Goal: Task Accomplishment & Management: Manage account settings

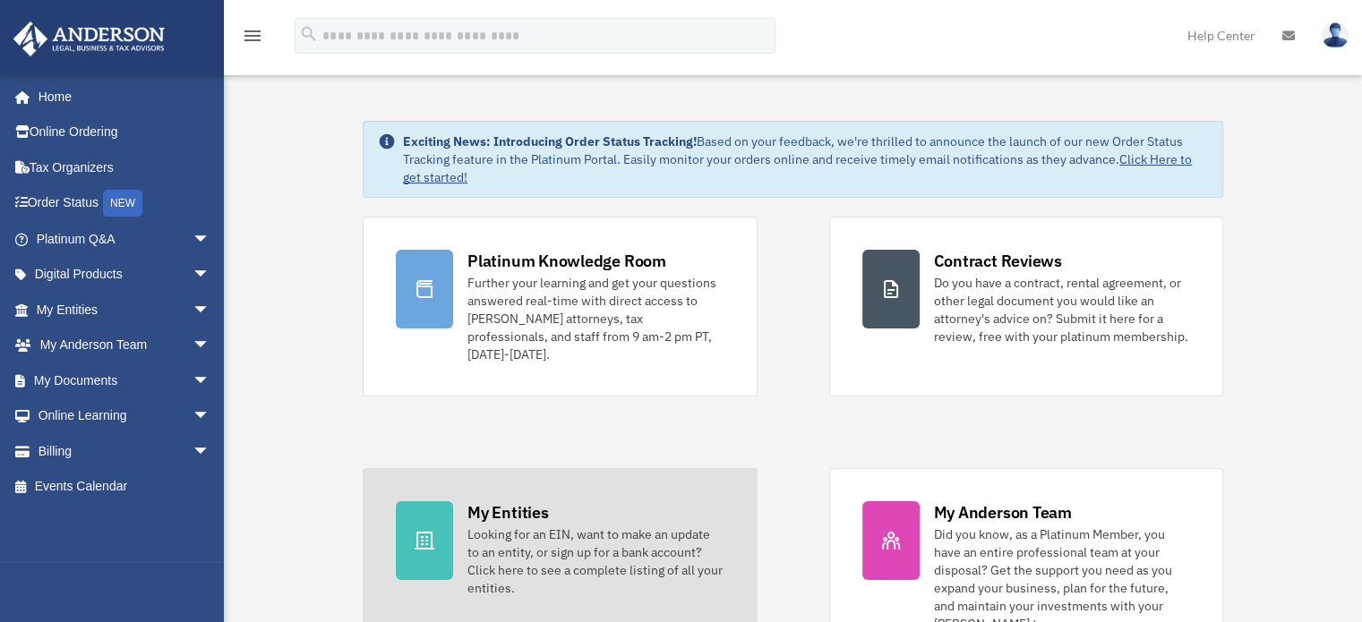
click at [682, 540] on div "Looking for an EIN, want to make an update to an entity, or sign up for a bank …" at bounding box center [595, 562] width 256 height 72
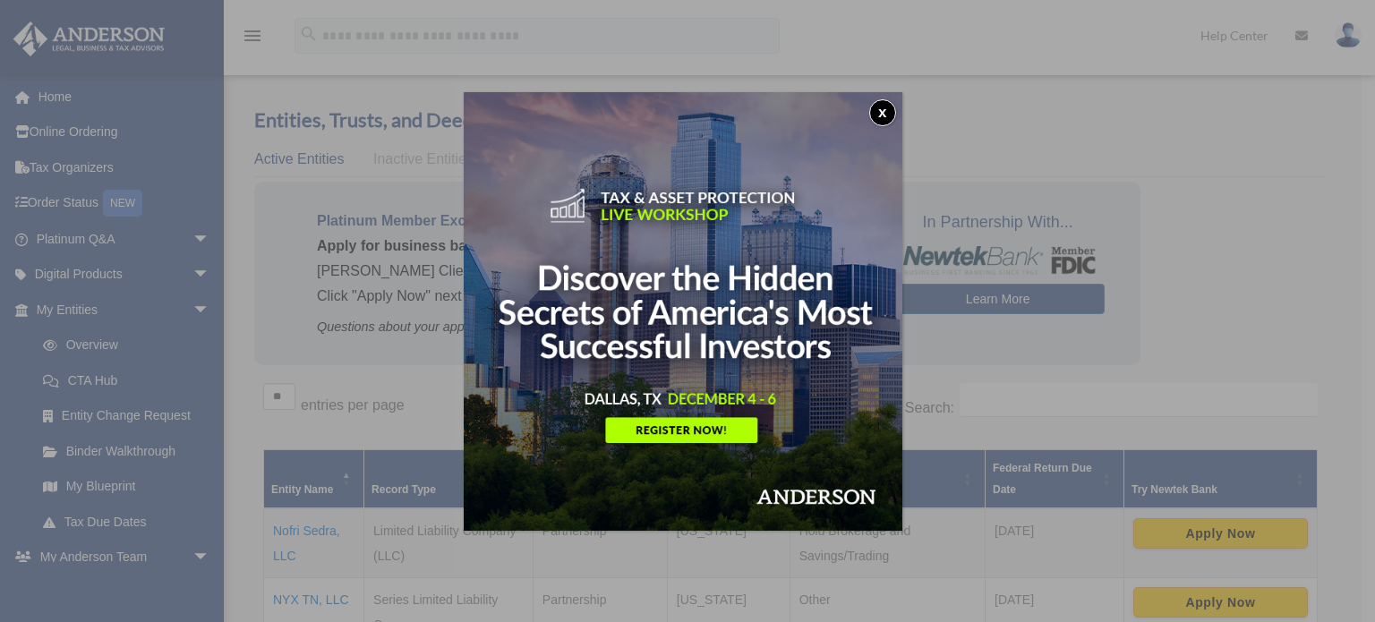
click at [894, 114] on button "x" at bounding box center [882, 112] width 27 height 27
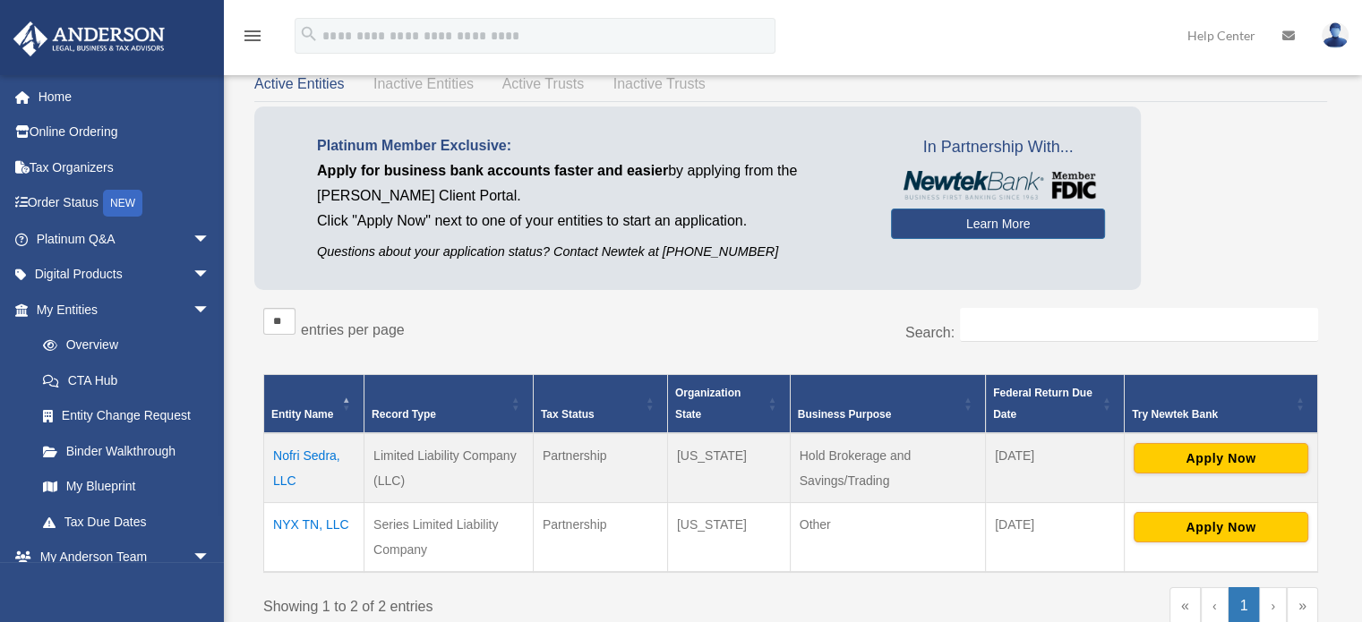
scroll to position [72, 0]
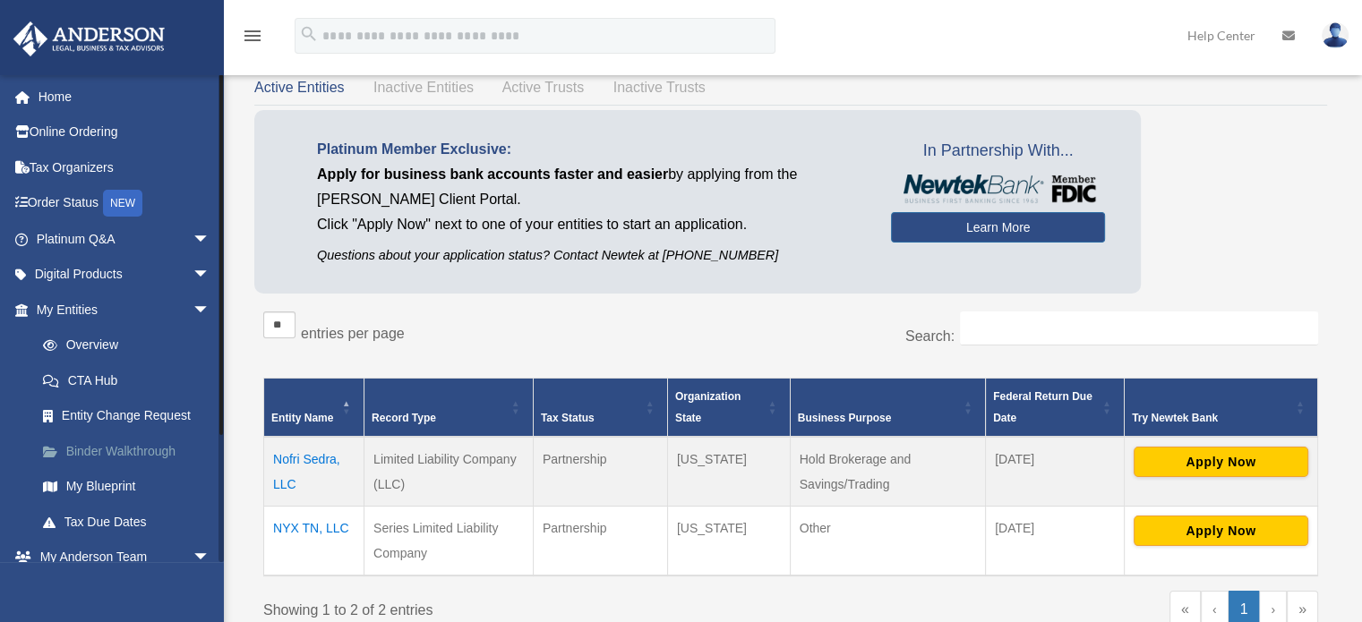
click at [124, 444] on link "Binder Walkthrough" at bounding box center [131, 451] width 212 height 36
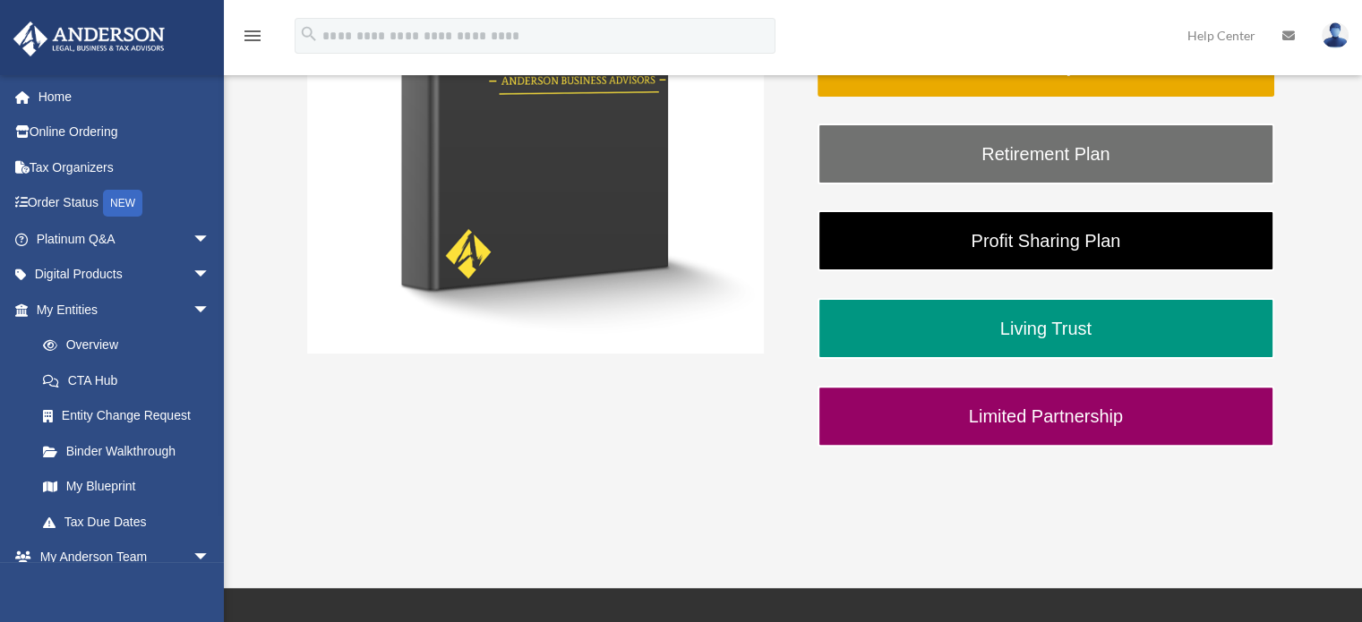
scroll to position [466, 0]
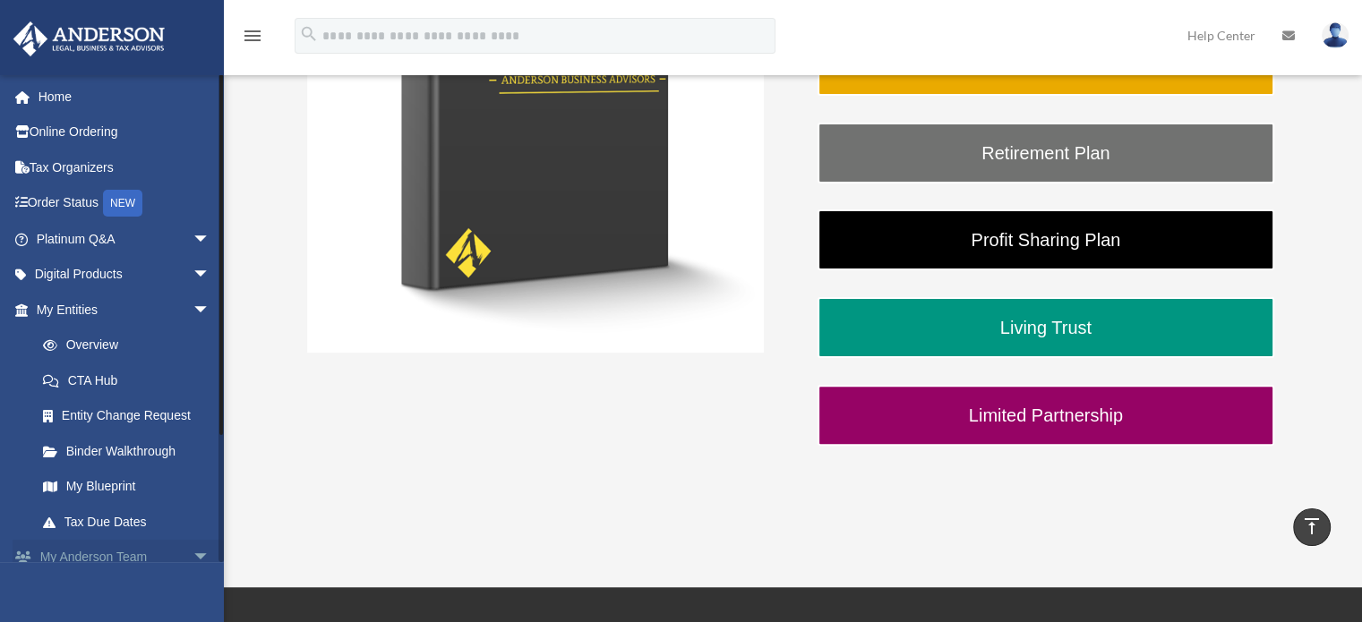
click at [163, 552] on link "My Anderson Team arrow_drop_down" at bounding box center [125, 558] width 225 height 36
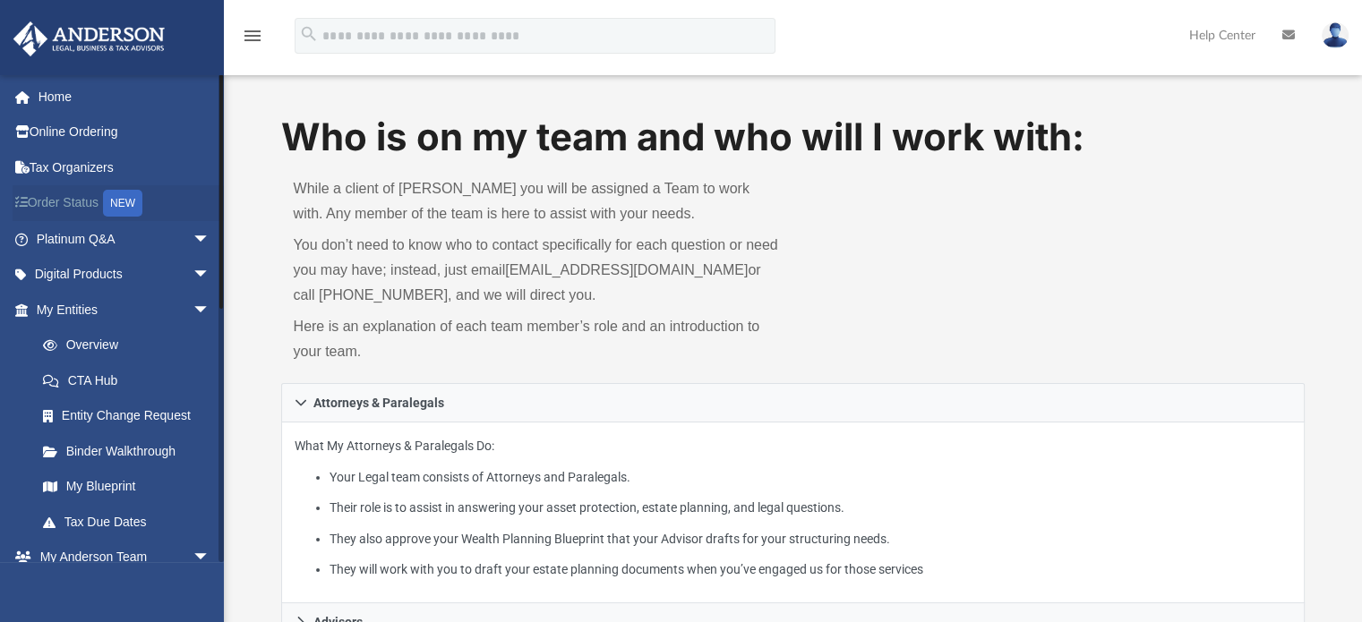
click at [104, 207] on link "Order Status NEW" at bounding box center [125, 203] width 225 height 37
click at [86, 208] on link "Order Status NEW" at bounding box center [125, 203] width 225 height 37
click at [192, 552] on span "arrow_drop_down" at bounding box center [210, 558] width 36 height 37
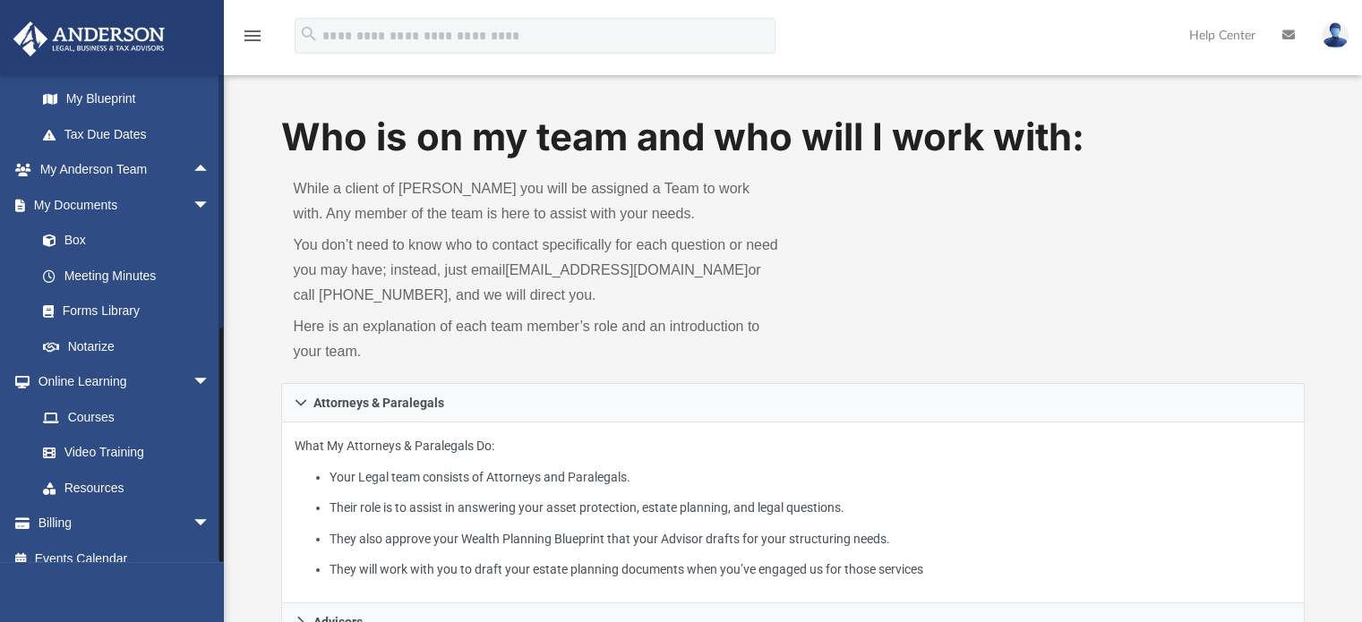
scroll to position [405, 0]
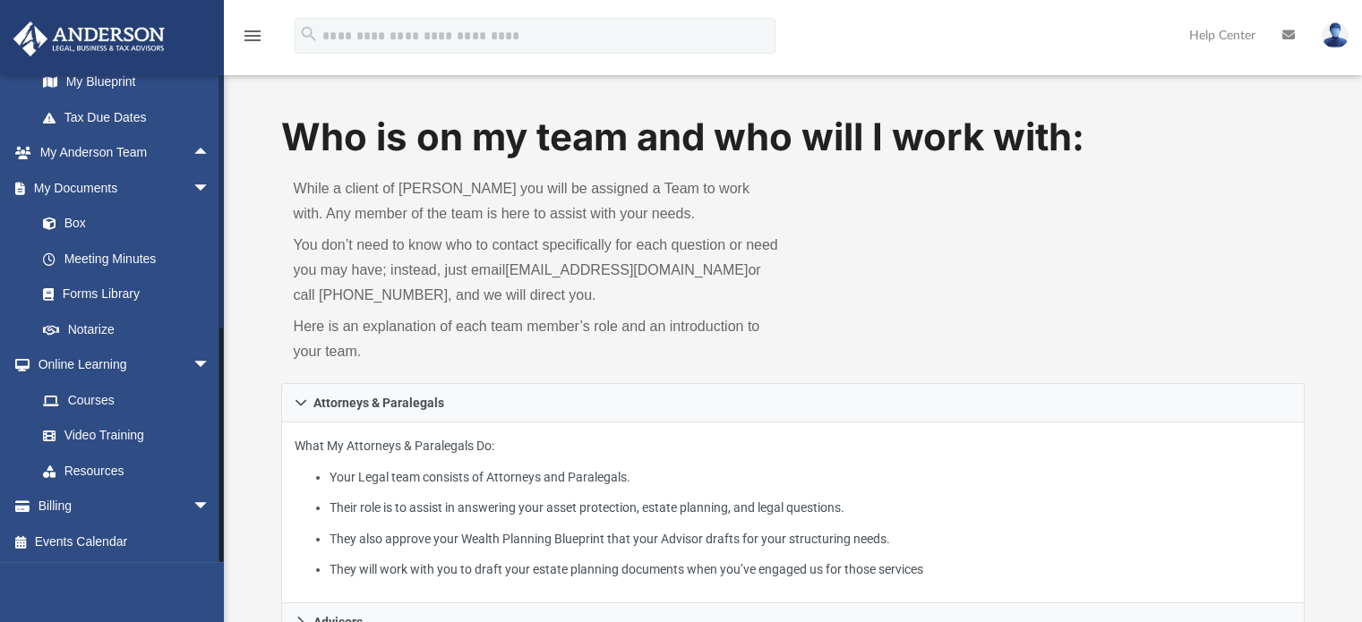
drag, startPoint x: 222, startPoint y: 422, endPoint x: 229, endPoint y: 488, distance: 66.6
click at [111, 231] on link "Box" at bounding box center [131, 224] width 212 height 36
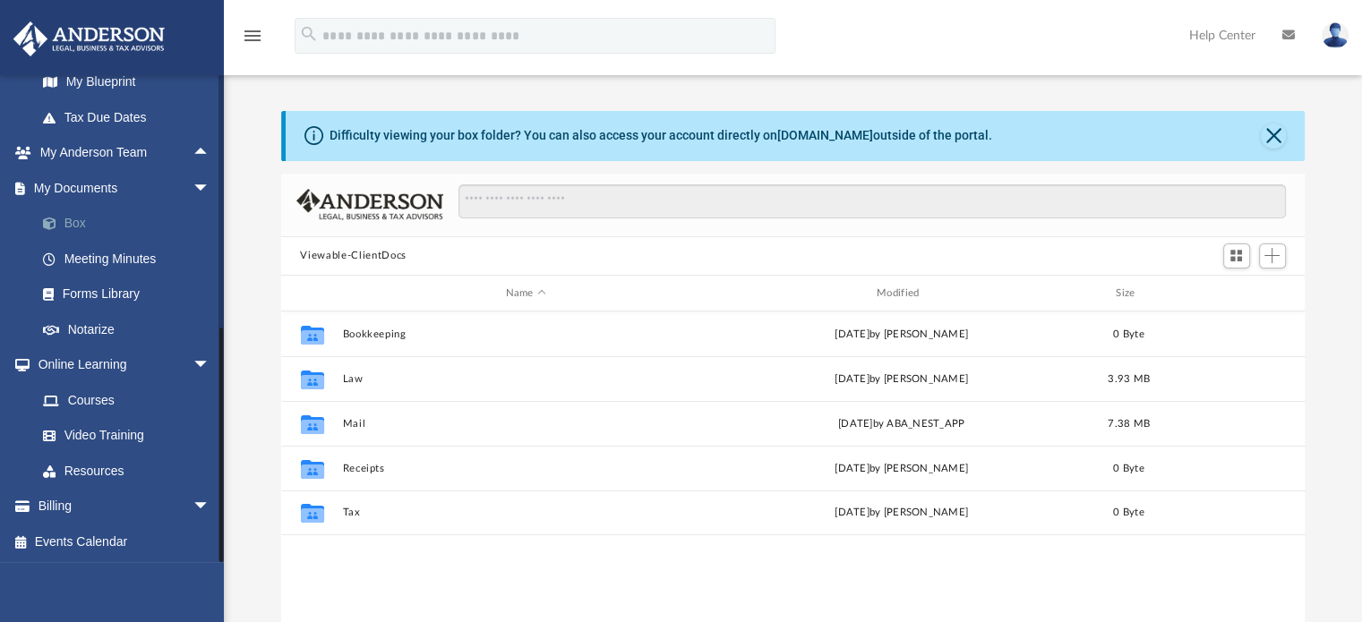
scroll to position [393, 1010]
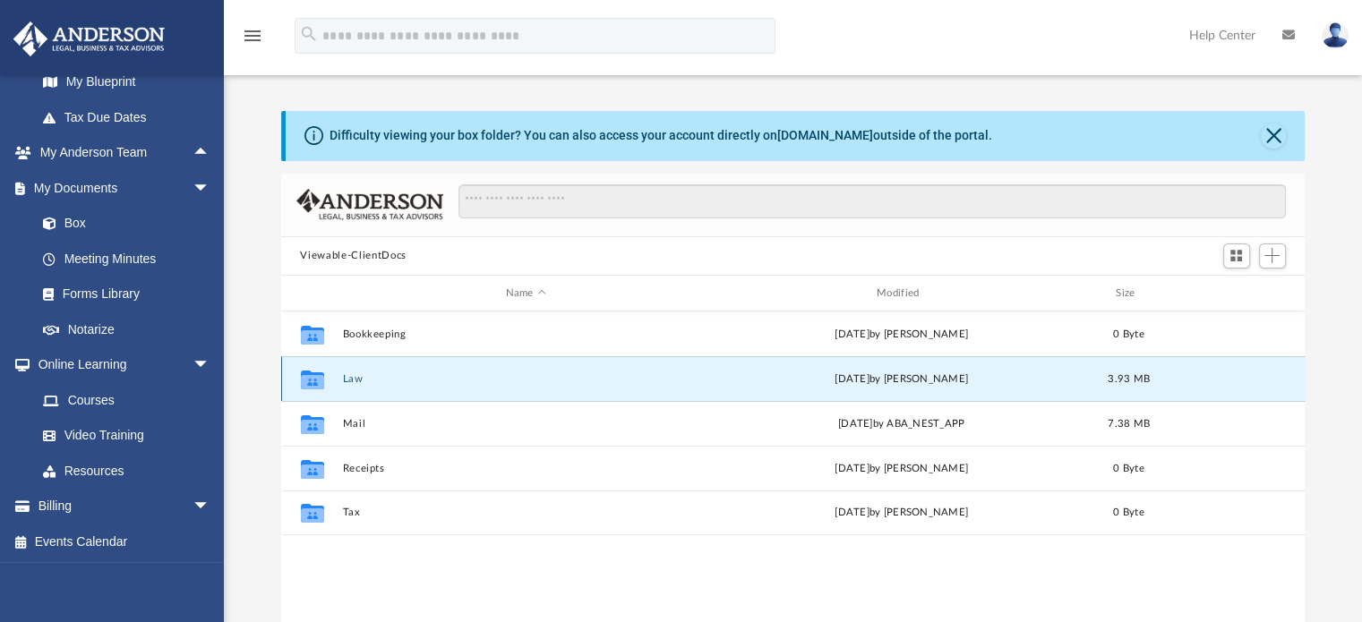
click at [359, 382] on button "Law" at bounding box center [525, 379] width 367 height 12
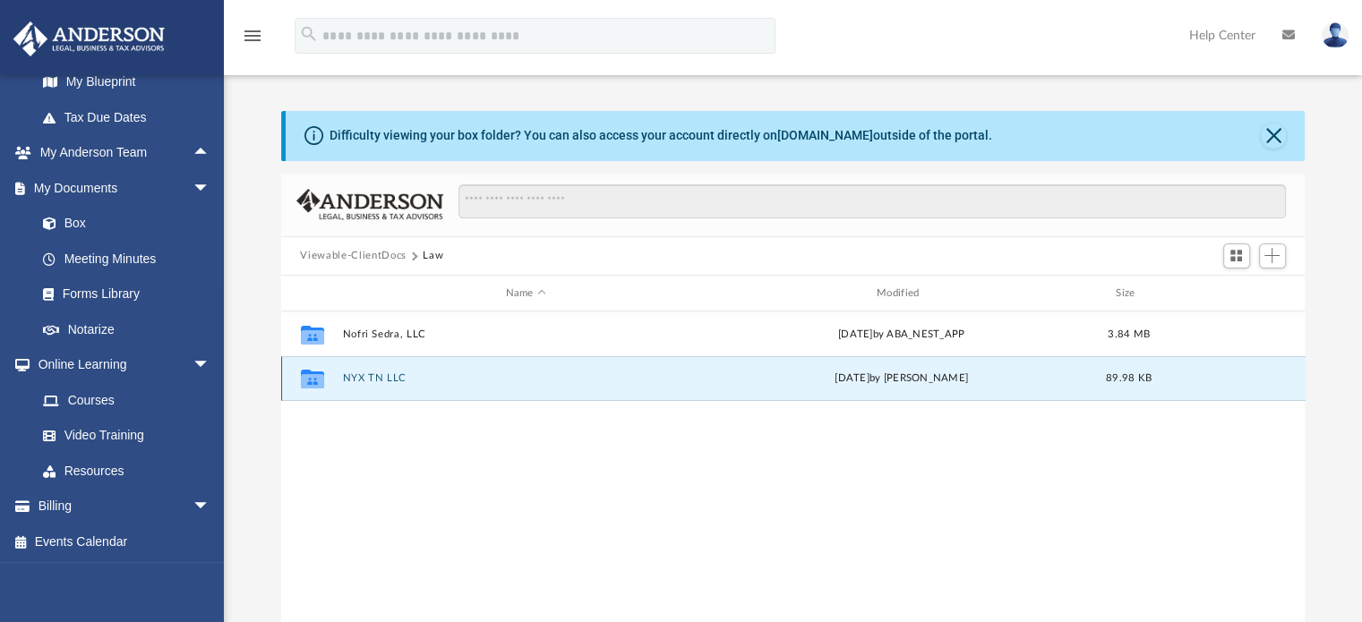
click at [388, 375] on button "NYX TN LLC" at bounding box center [525, 379] width 367 height 12
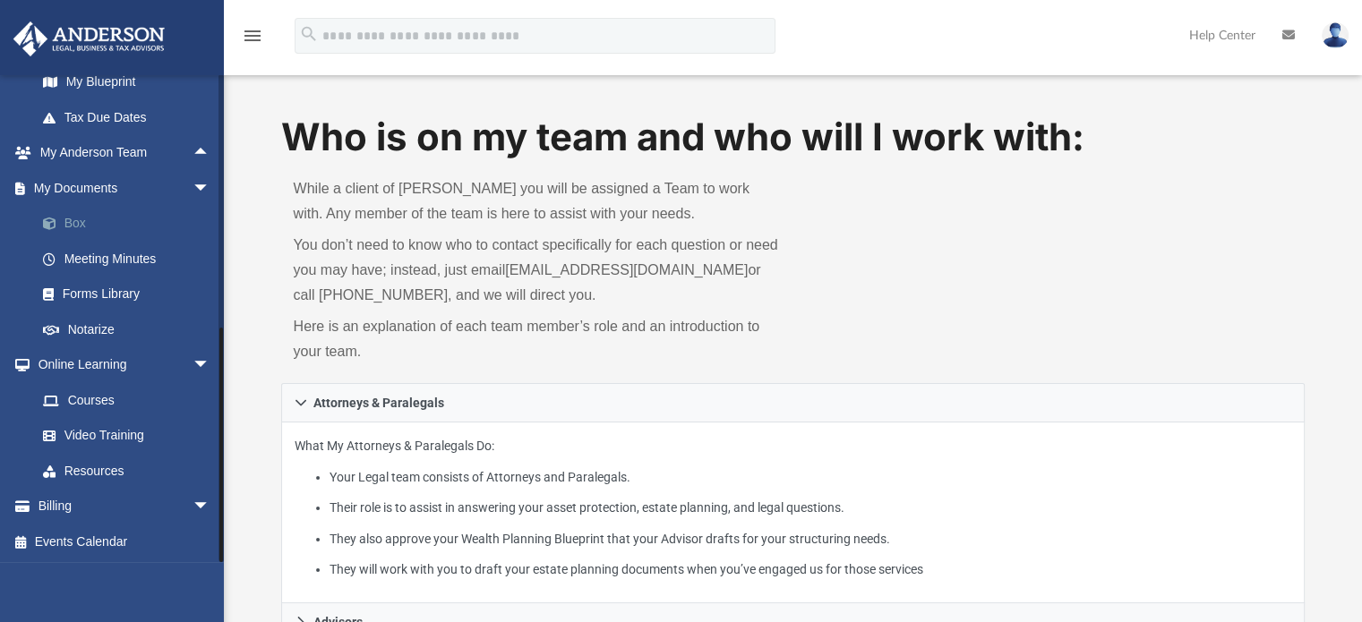
click at [97, 225] on link "Box" at bounding box center [131, 224] width 212 height 36
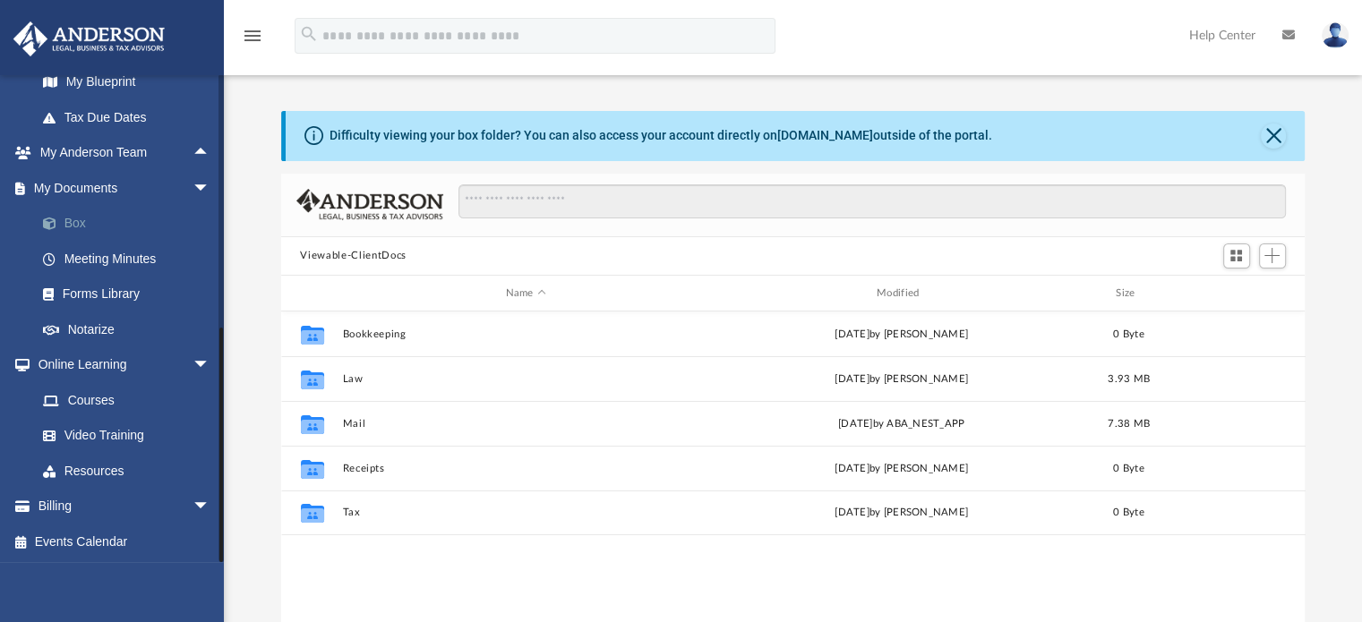
scroll to position [393, 1010]
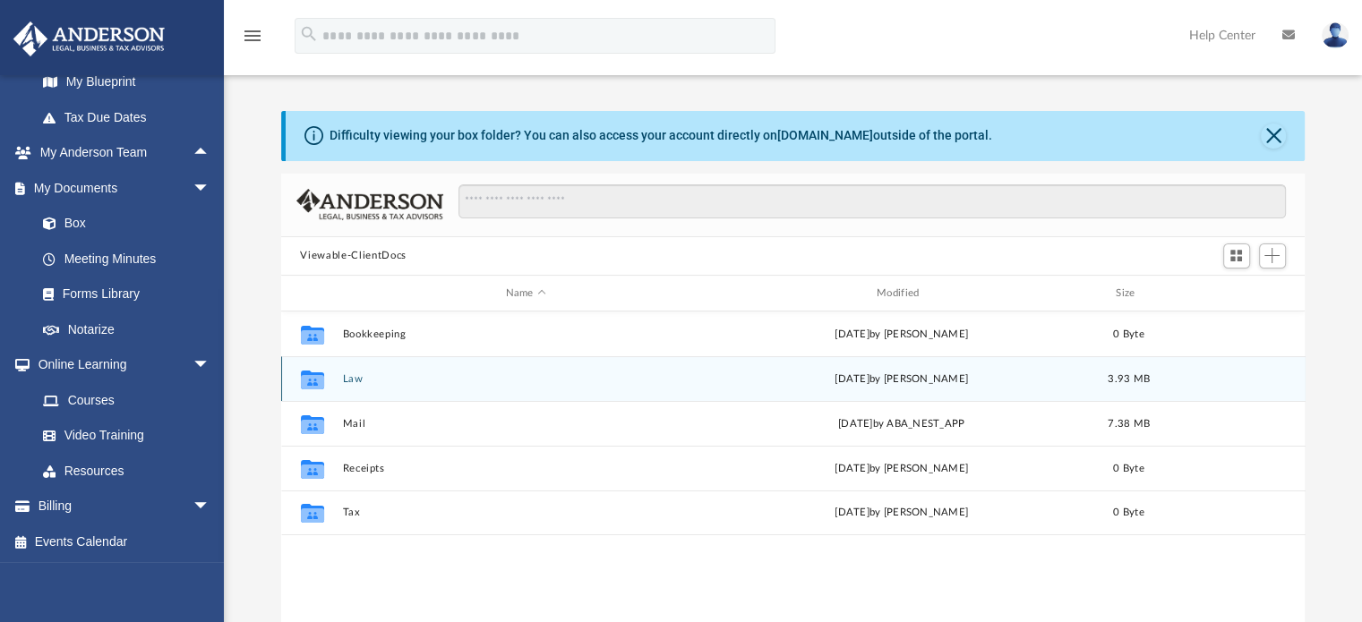
click at [397, 386] on div "Collaborated Folder Law [DATE] by [PERSON_NAME] 3.93 MB" at bounding box center [793, 378] width 1024 height 45
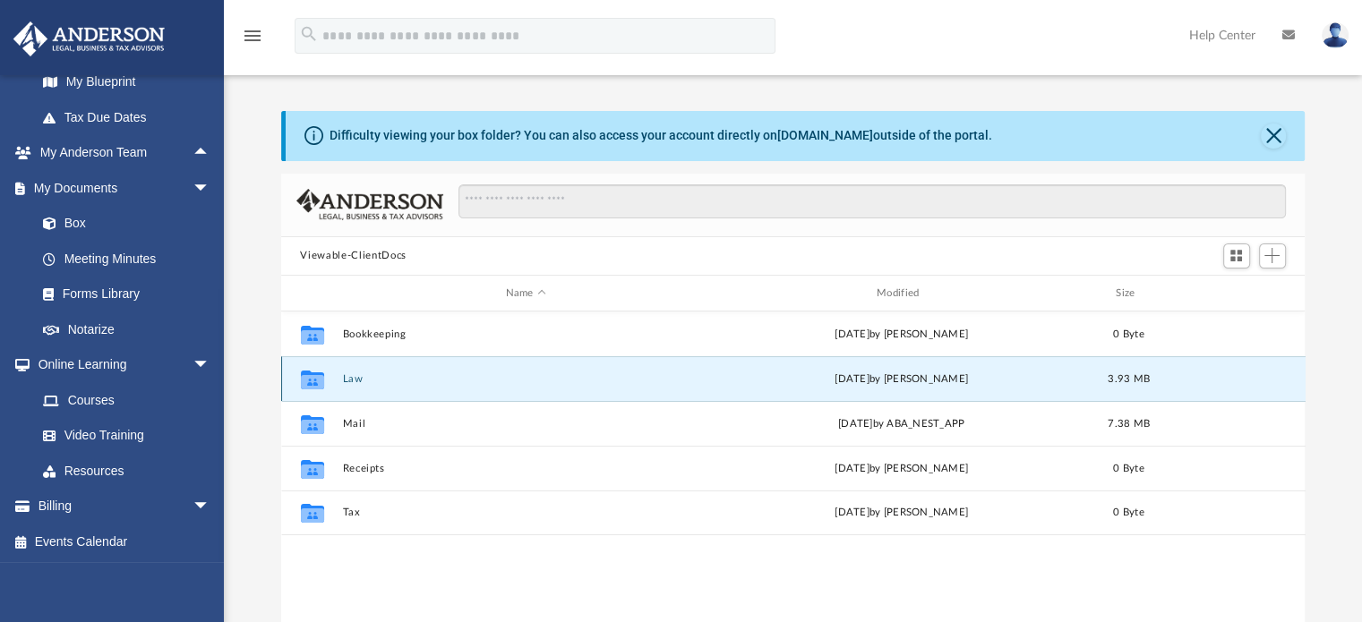
click at [397, 386] on div "Collaborated Folder Law [DATE] by [PERSON_NAME] 3.93 MB" at bounding box center [793, 378] width 1024 height 45
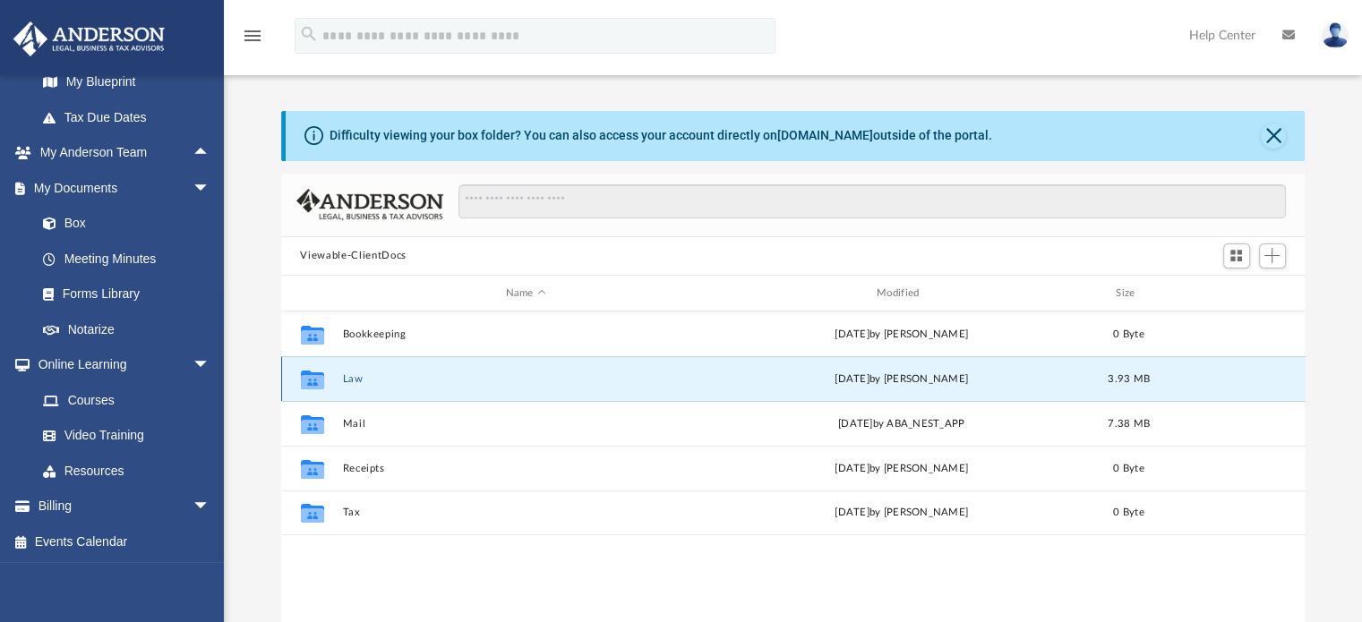
click at [412, 384] on button "Law" at bounding box center [525, 379] width 367 height 12
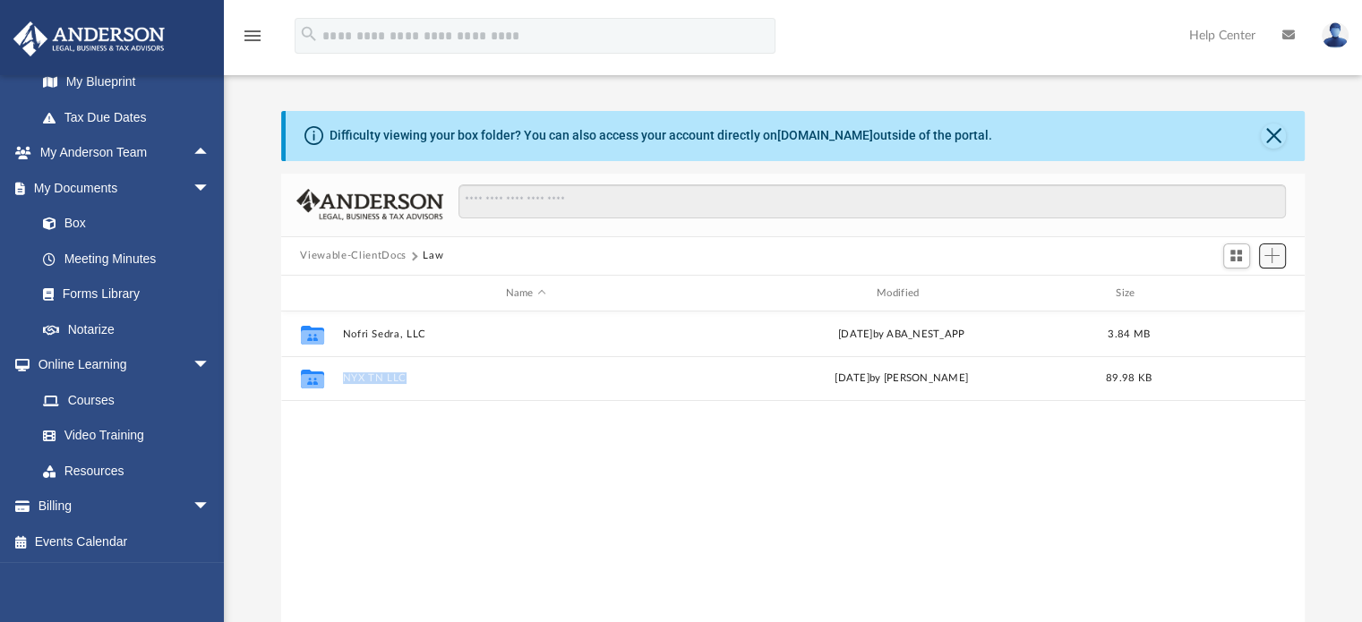
click at [1275, 259] on span "Add" at bounding box center [1271, 255] width 15 height 15
click at [1235, 318] on li "New Folder" at bounding box center [1246, 320] width 57 height 19
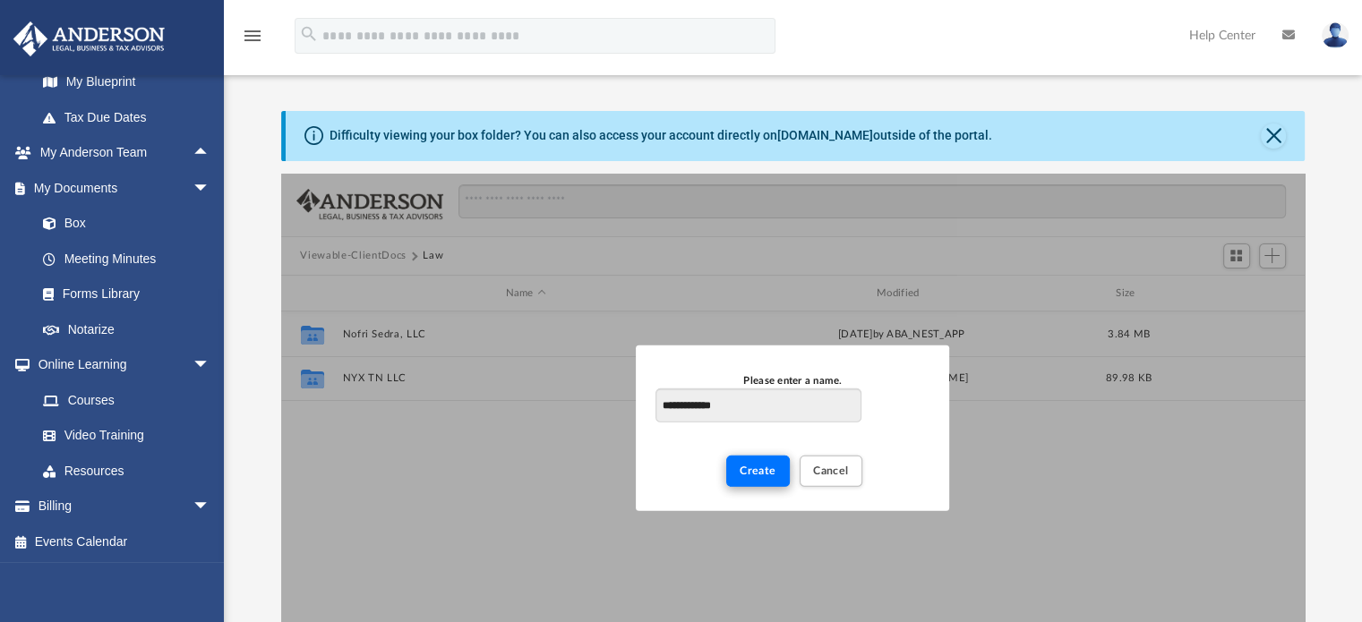
type input "**********"
click at [745, 480] on button "Create" at bounding box center [758, 471] width 64 height 31
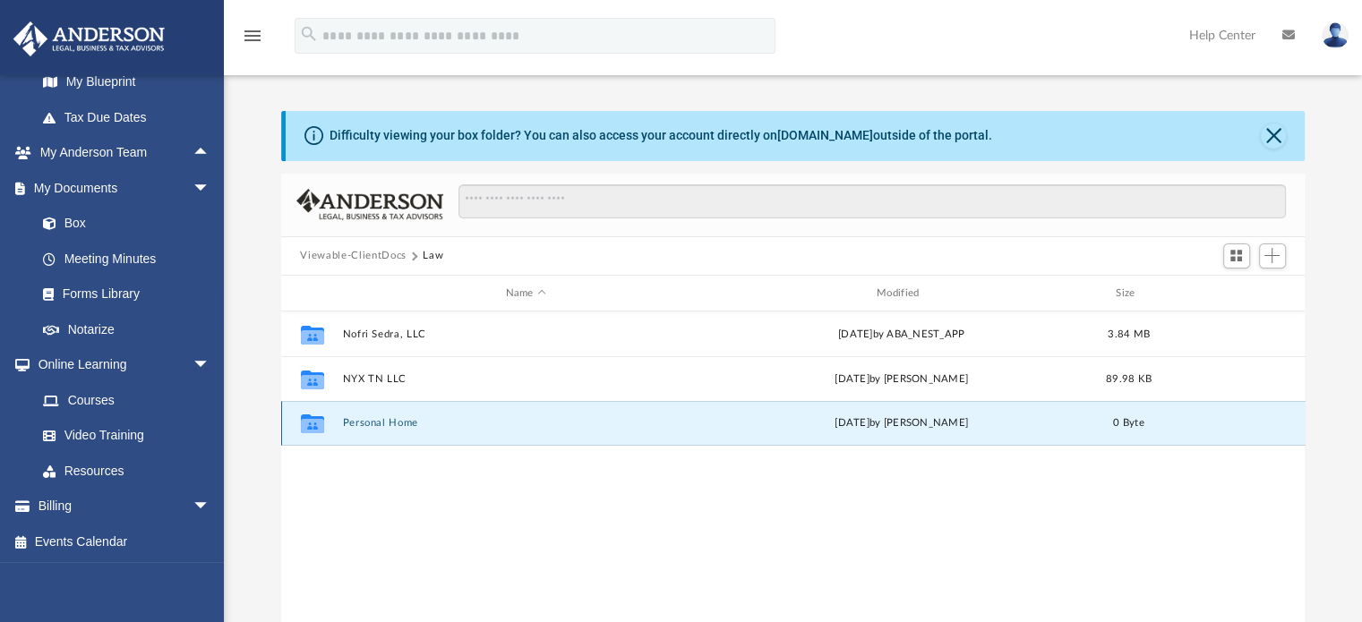
click at [634, 425] on button "Personal Home" at bounding box center [525, 424] width 367 height 12
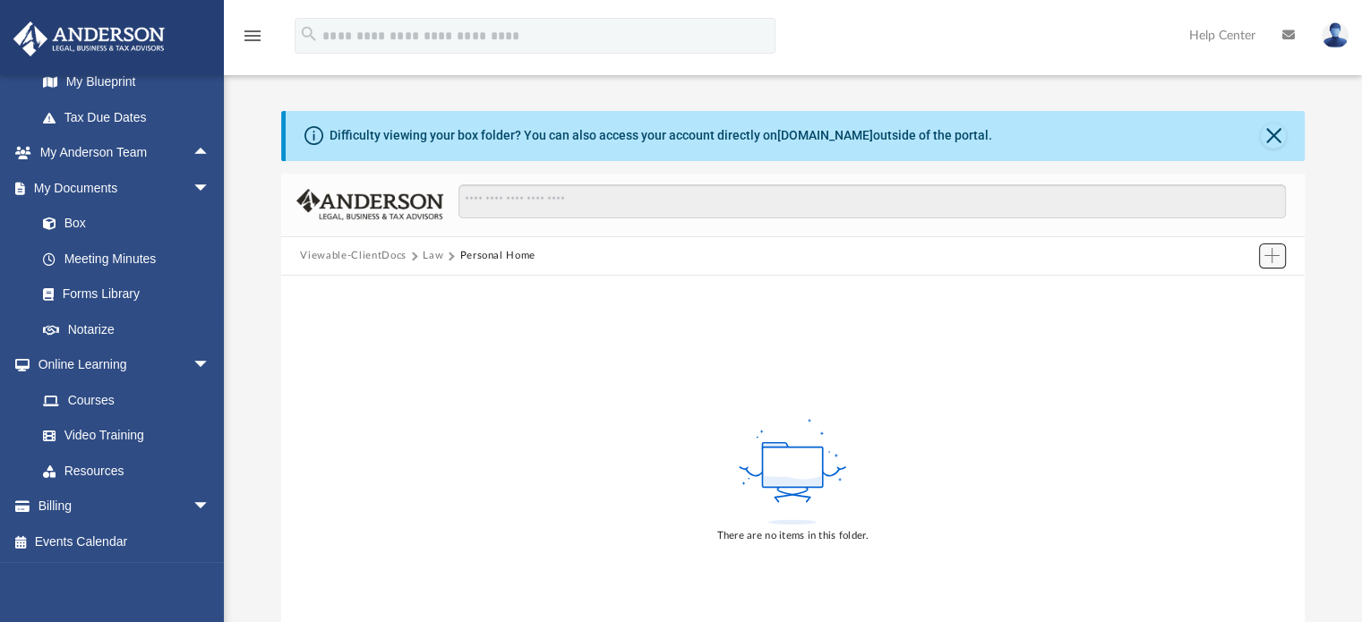
click at [1261, 256] on button "Add" at bounding box center [1272, 256] width 27 height 25
click at [1233, 291] on li "Upload" at bounding box center [1246, 291] width 57 height 19
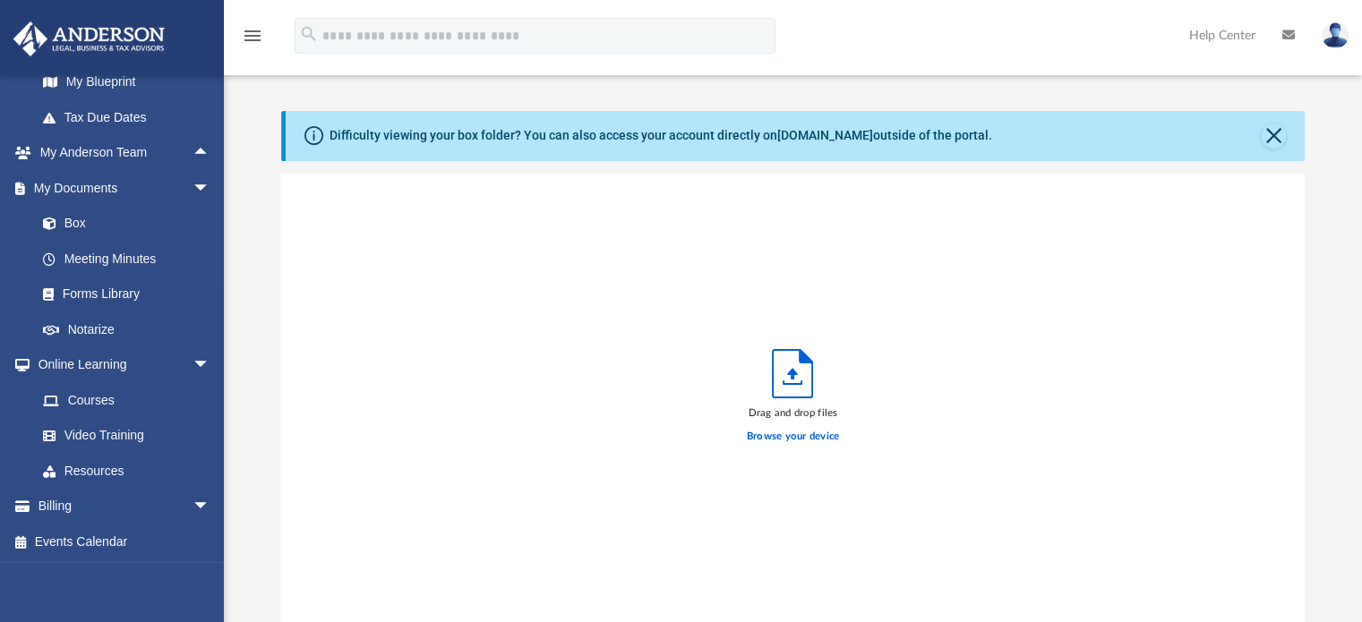
click at [1233, 291] on div "Drag and drop files Browse your device" at bounding box center [793, 401] width 1024 height 455
click at [795, 435] on label "Browse your device" at bounding box center [793, 437] width 93 height 16
click at [0, 0] on input "Browse your device" at bounding box center [0, 0] width 0 height 0
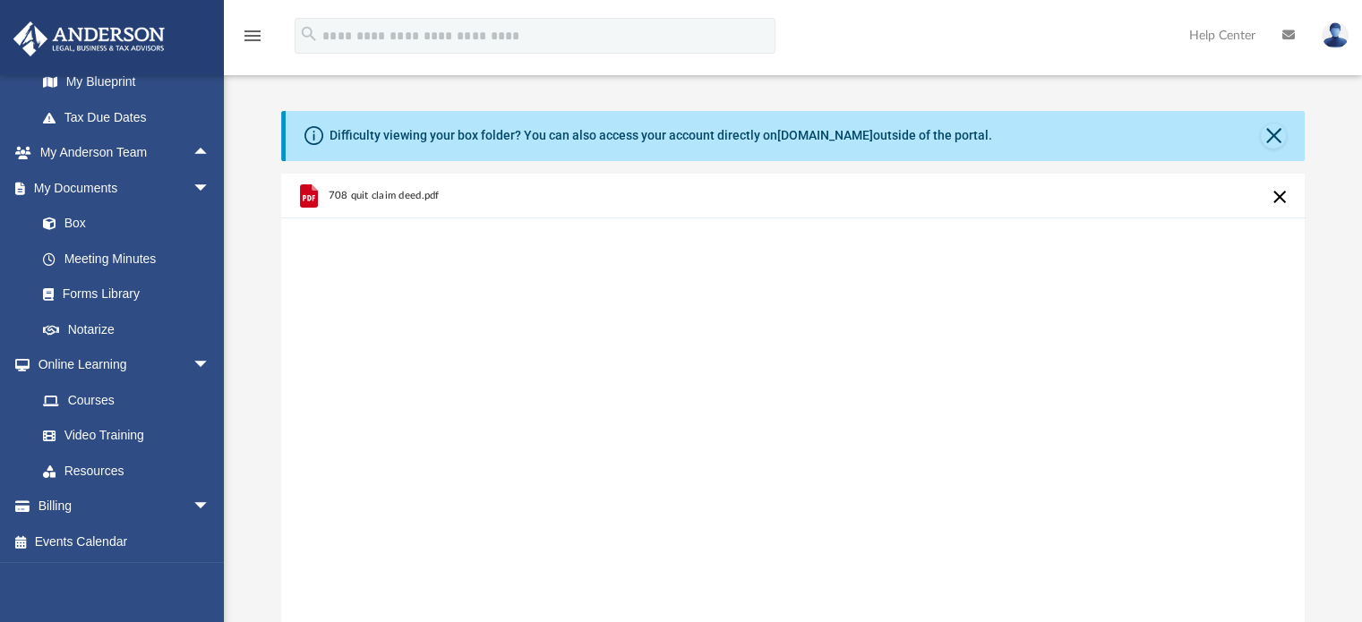
click at [1160, 277] on div at bounding box center [793, 277] width 1024 height 2
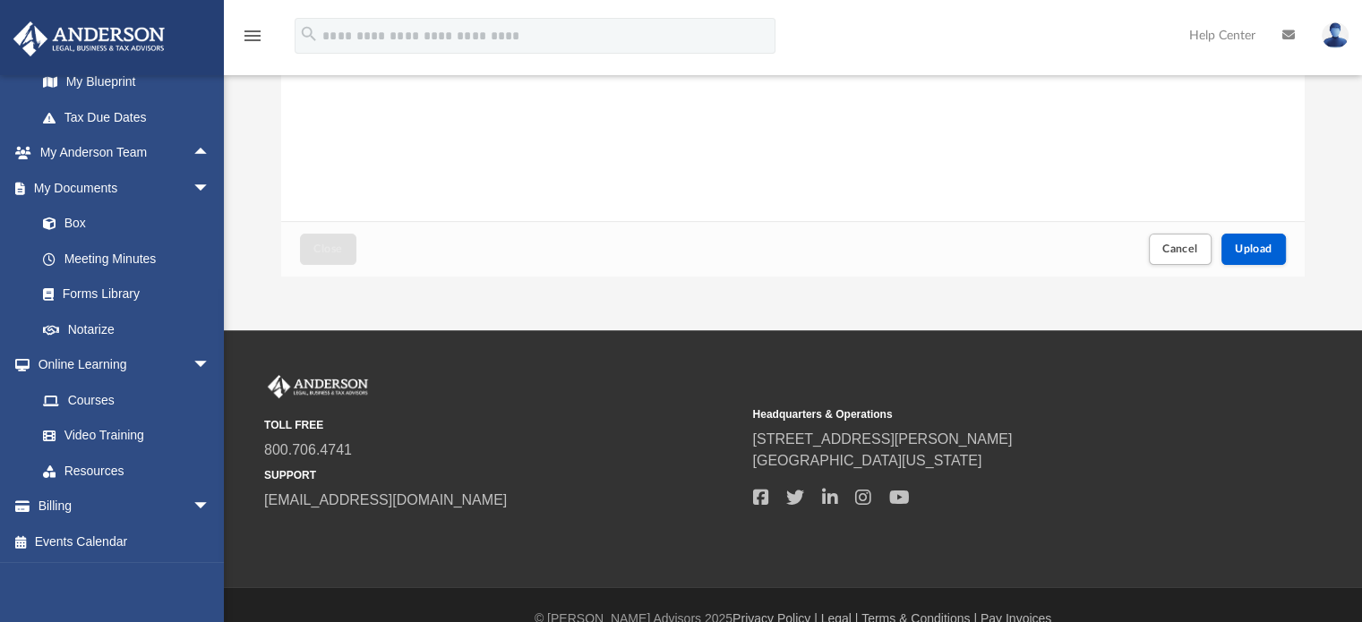
scroll to position [409, 0]
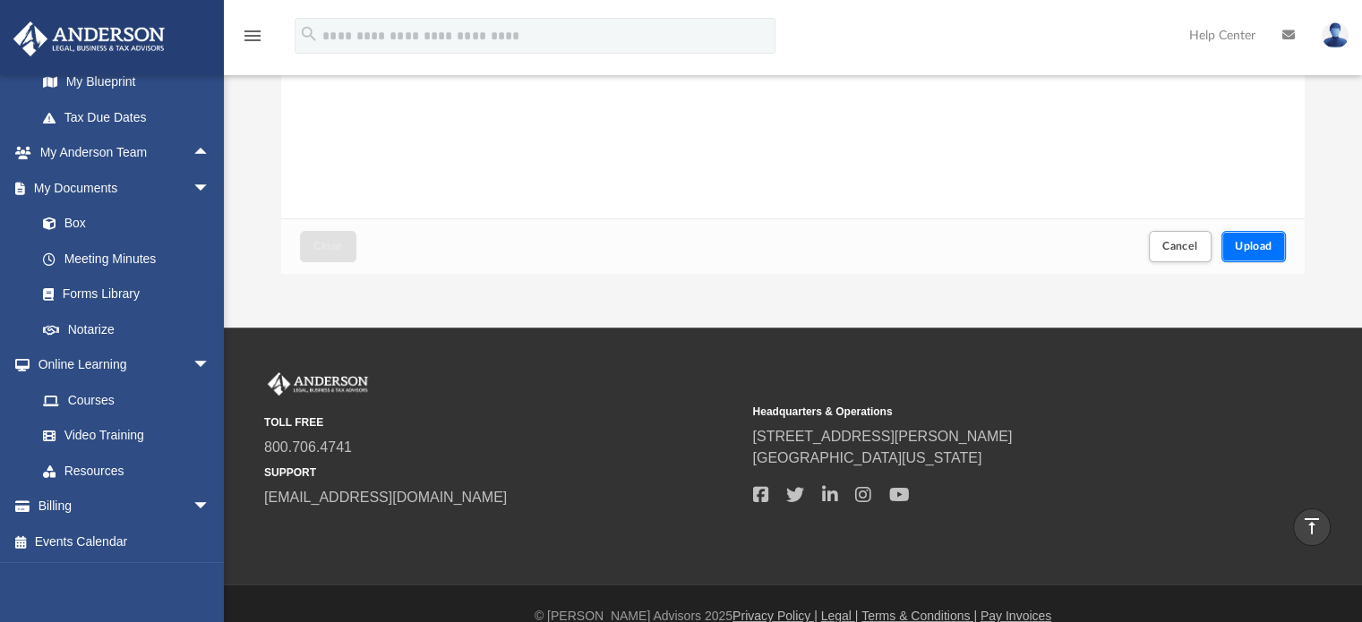
click at [1250, 248] on span "Upload" at bounding box center [1254, 246] width 38 height 11
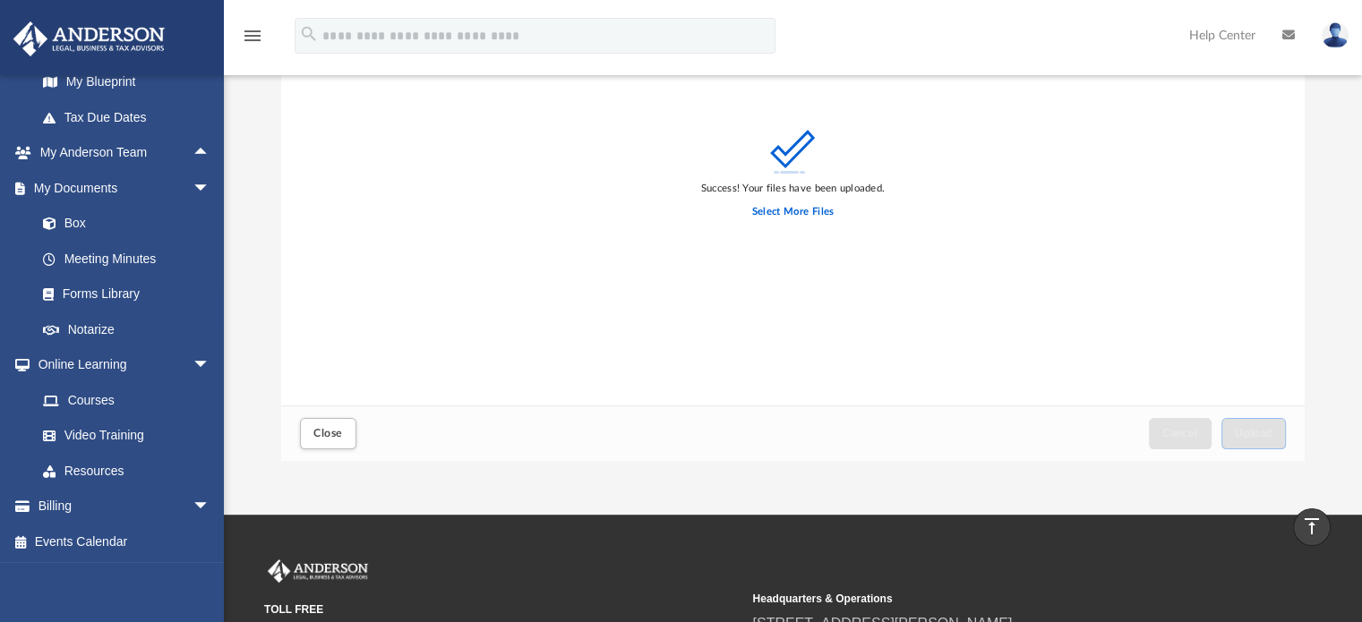
scroll to position [0, 0]
